Goal: Information Seeking & Learning: Learn about a topic

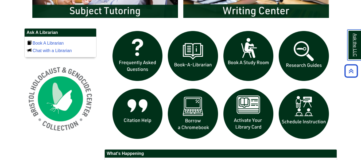
scroll to position [364, 0]
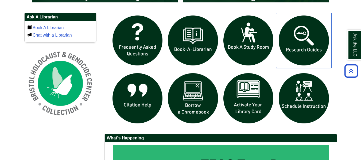
click at [299, 40] on img "slideshow" at bounding box center [304, 41] width 56 height 56
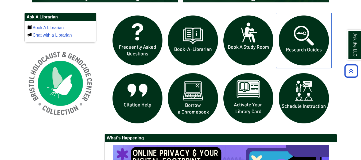
click at [298, 29] on img "slideshow" at bounding box center [304, 41] width 56 height 56
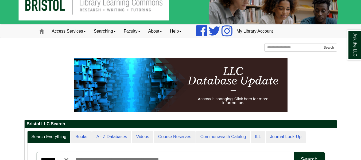
scroll to position [0, 0]
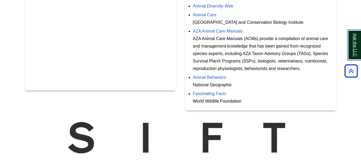
scroll to position [155, 0]
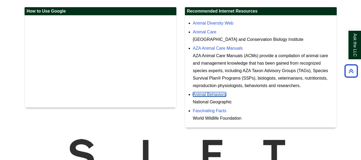
click at [207, 93] on link "Animal Behaviors" at bounding box center [209, 94] width 33 height 5
click at [218, 94] on link "Animal Behaviors" at bounding box center [209, 94] width 33 height 5
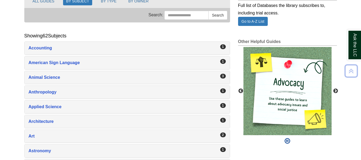
scroll to position [82, 0]
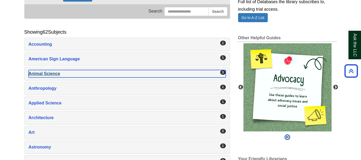
click at [49, 75] on div "Animal Science , 3 guides" at bounding box center [127, 73] width 197 height 7
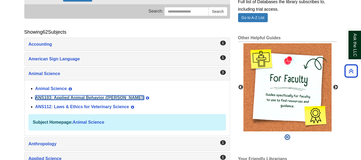
click at [61, 96] on link "ANS103: Applied Animal Behavior ([PERSON_NAME])" at bounding box center [89, 97] width 109 height 5
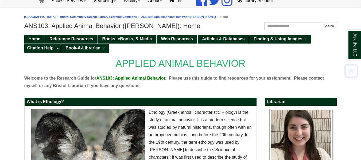
scroll to position [42, 0]
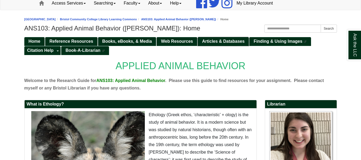
click at [220, 41] on span "Articles & Databases" at bounding box center [223, 41] width 42 height 5
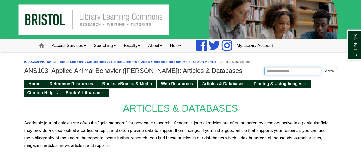
click at [291, 72] on input "Search this Guide" at bounding box center [292, 71] width 57 height 8
type input "*******"
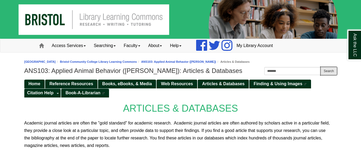
click at [325, 73] on button "Search" at bounding box center [329, 71] width 16 height 8
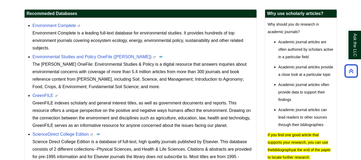
scroll to position [170, 0]
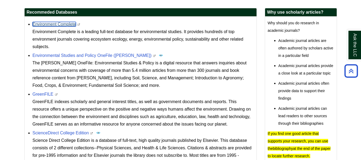
click at [62, 24] on link "Environment Complete" at bounding box center [55, 24] width 44 height 5
click at [69, 26] on link "Environment Complete" at bounding box center [55, 24] width 44 height 5
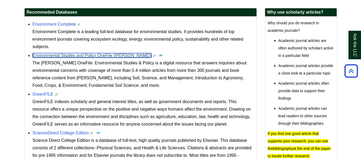
click at [71, 55] on link "Environmental Studies and Policy OneFile ([PERSON_NAME])" at bounding box center [92, 55] width 119 height 5
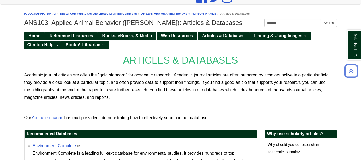
scroll to position [47, 0]
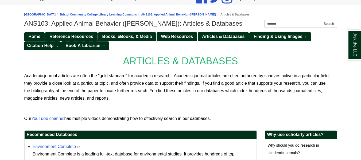
click at [59, 35] on span "Reference Resources" at bounding box center [71, 36] width 44 height 5
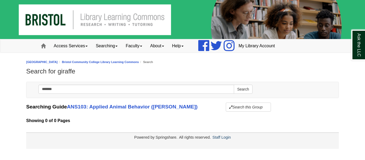
click at [354, 85] on body "Skip to Main Content Toggle navigation Home Access Services Access Services Pol…" at bounding box center [182, 74] width 365 height 149
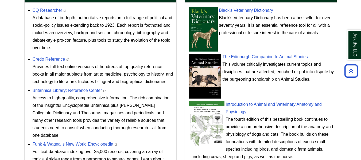
scroll to position [216, 0]
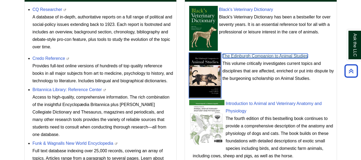
click at [266, 57] on link "The Edinburgh Companion to Animal Studies" at bounding box center [265, 56] width 85 height 5
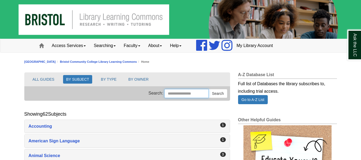
click at [164, 91] on input "Search this Group" at bounding box center [186, 93] width 44 height 9
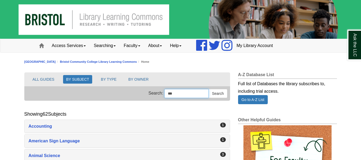
type input "*******"
click at [214, 95] on button "Search" at bounding box center [217, 93] width 19 height 9
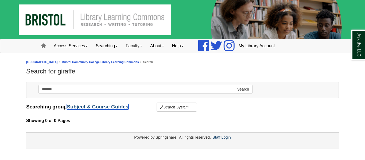
click at [123, 105] on link "Subject & Course Guides" at bounding box center [97, 107] width 61 height 6
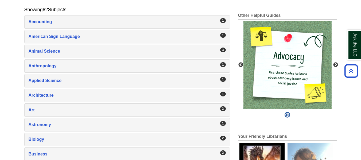
scroll to position [93, 0]
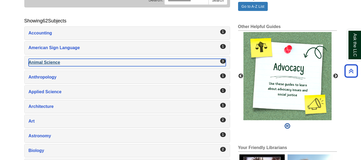
click at [224, 60] on div "3" at bounding box center [223, 61] width 6 height 5
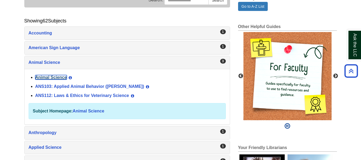
click at [60, 79] on link "Animal Science" at bounding box center [51, 77] width 32 height 5
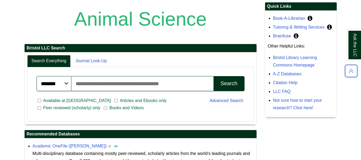
scroll to position [94, 0]
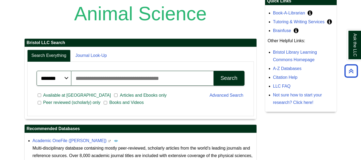
click at [162, 80] on input "Search articles, books, journals & more" at bounding box center [142, 78] width 142 height 15
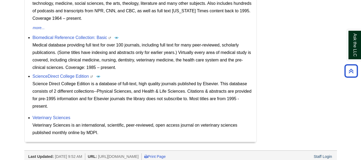
scroll to position [238, 0]
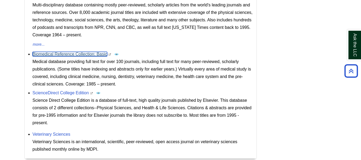
click at [76, 55] on link "Biomedical Reference Collection: Basic" at bounding box center [70, 54] width 75 height 5
